Goal: Find specific page/section: Find specific page/section

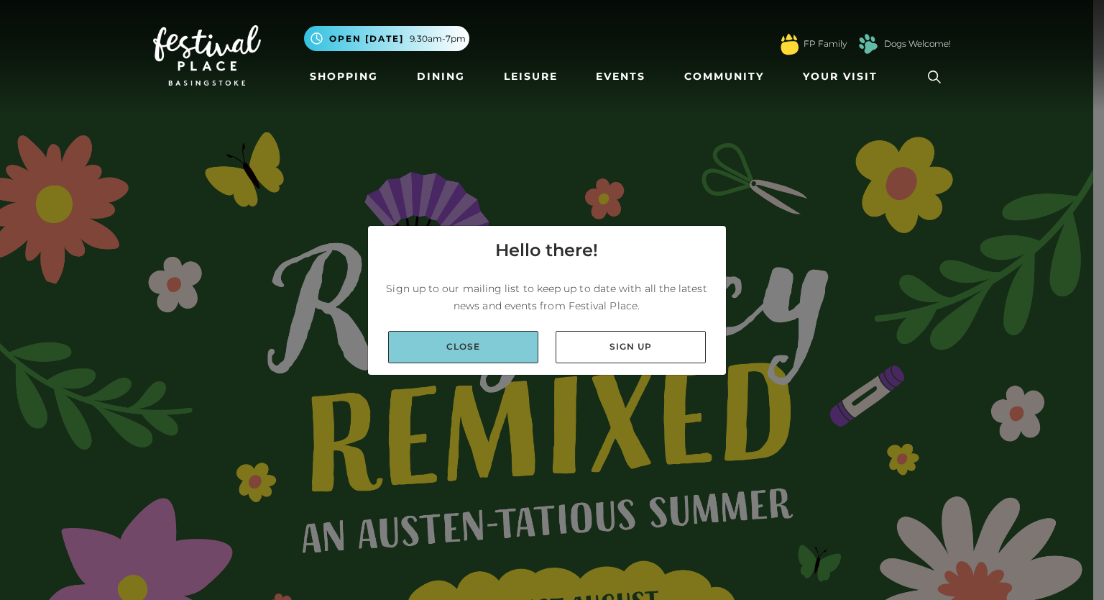
click at [468, 346] on link "Close" at bounding box center [463, 347] width 150 height 32
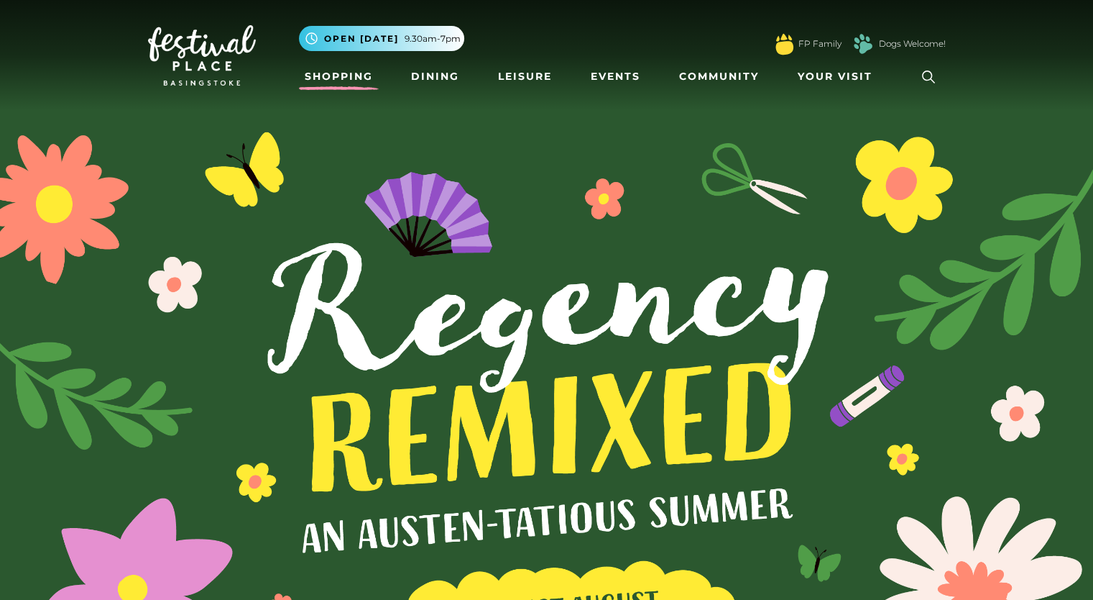
click at [317, 68] on link "Shopping" at bounding box center [339, 76] width 80 height 27
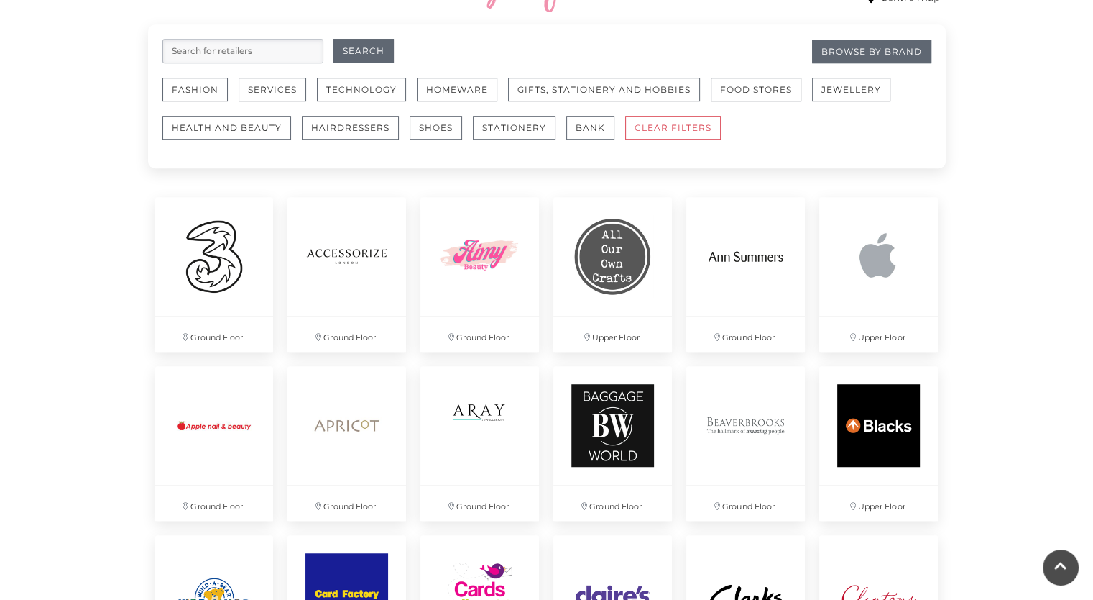
scroll to position [935, 0]
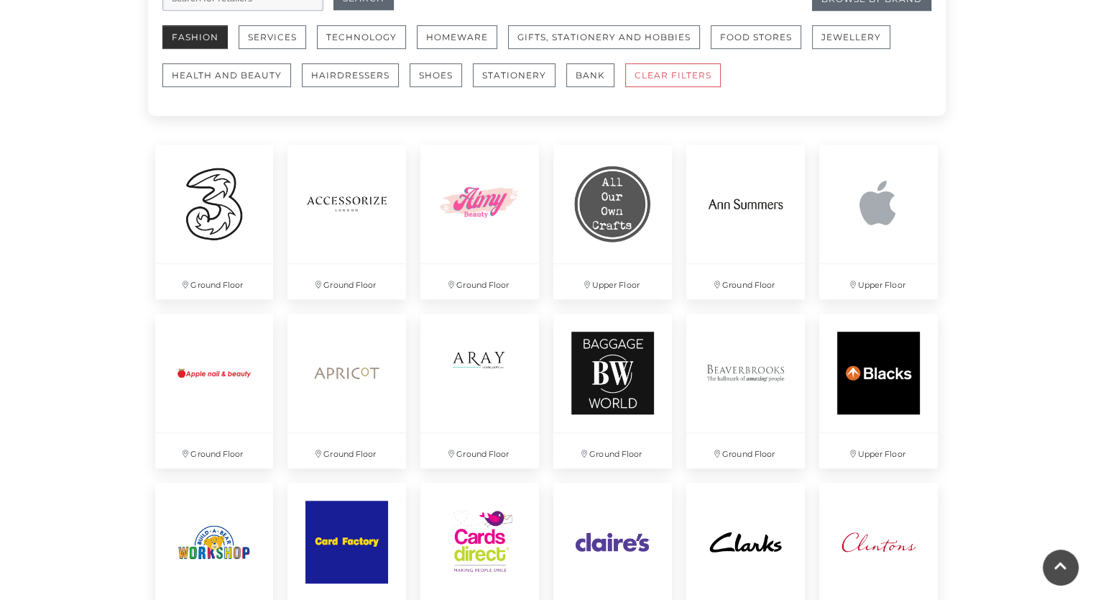
click at [194, 32] on button "Fashion" at bounding box center [194, 37] width 65 height 24
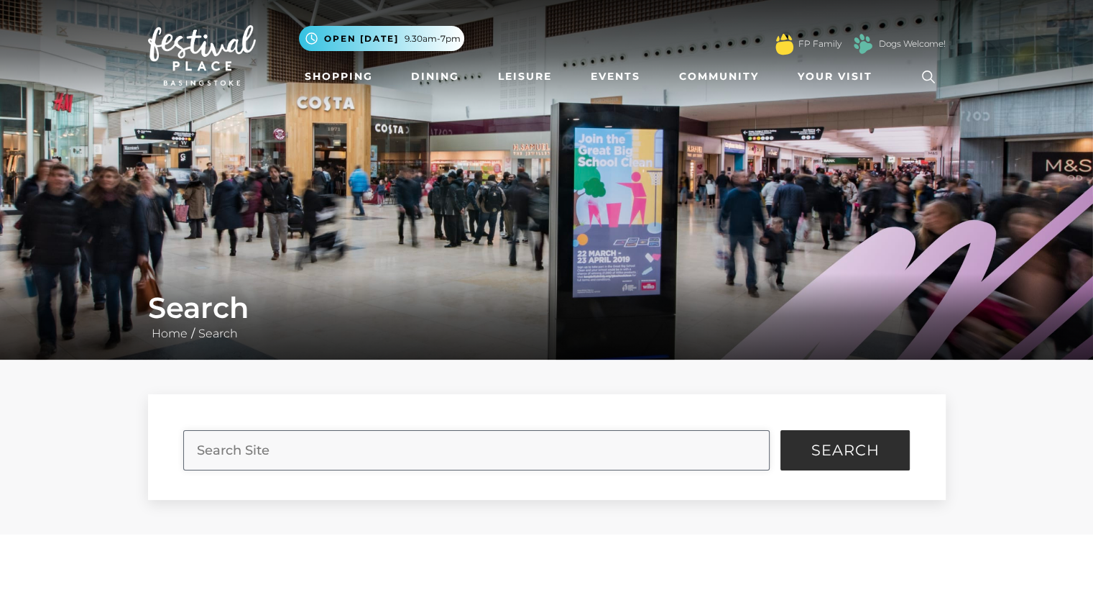
click at [384, 458] on input "search" at bounding box center [476, 450] width 587 height 40
type input "smiggle"
click at [781, 430] on button "Search" at bounding box center [845, 450] width 129 height 40
click at [826, 443] on span "Search" at bounding box center [846, 450] width 68 height 14
